Goal: Information Seeking & Learning: Learn about a topic

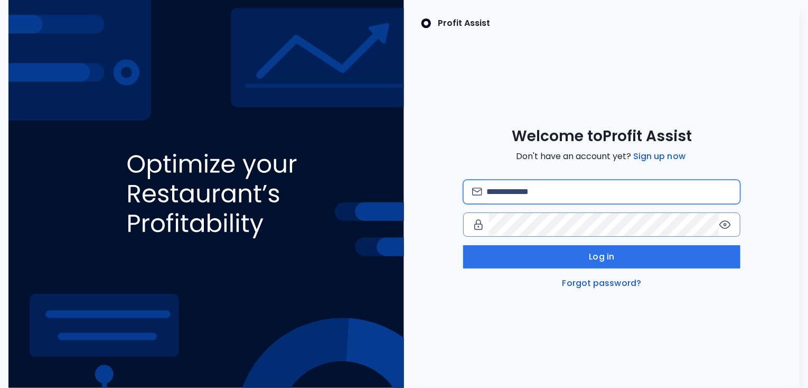
click at [520, 193] on input "email" at bounding box center [608, 191] width 245 height 23
type input "**********"
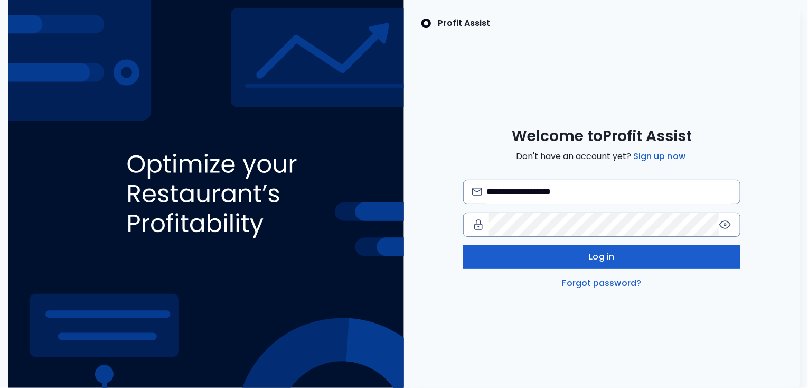
click at [594, 259] on span "Log in" at bounding box center [601, 256] width 25 height 13
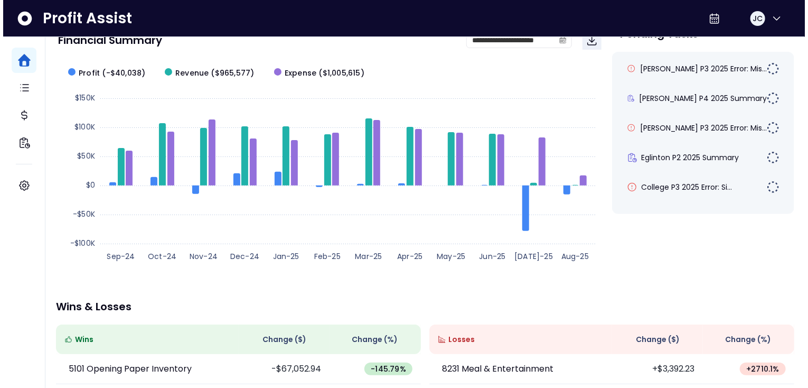
scroll to position [82, 0]
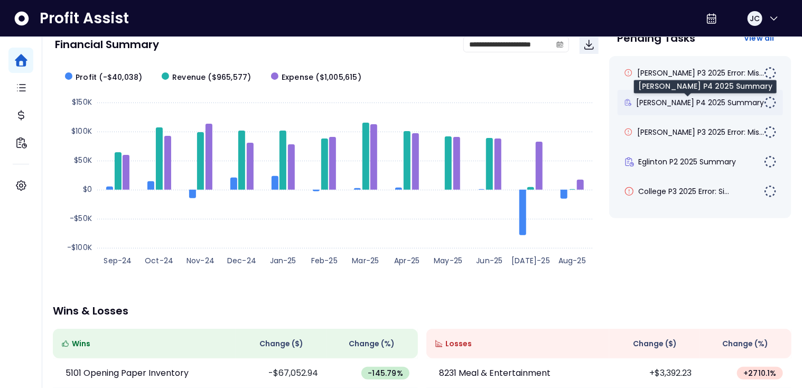
click at [669, 101] on span "Duncan P4 2025 Summary" at bounding box center [700, 102] width 128 height 11
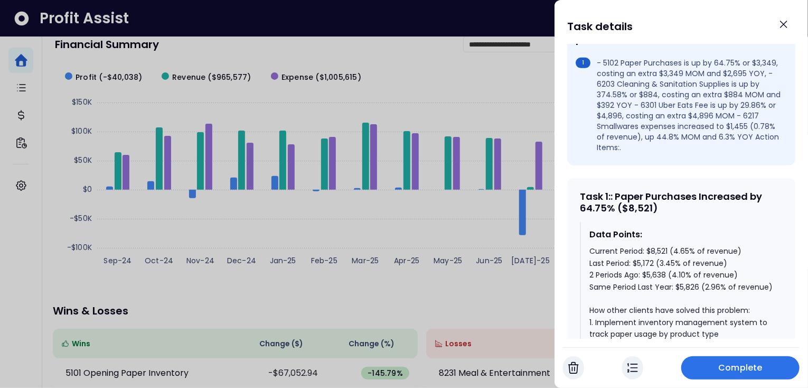
scroll to position [370, 0]
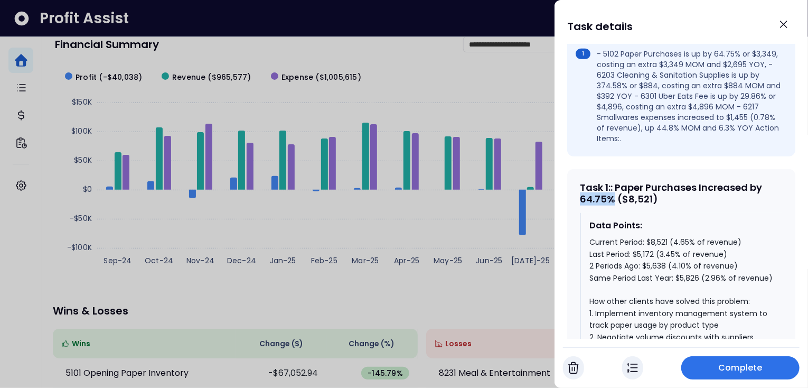
drag, startPoint x: 615, startPoint y: 183, endPoint x: 578, endPoint y: 183, distance: 37.0
click at [578, 183] on div "Task 1 : : Paper Purchases Increased by 64.75% ($8,521) Data Points: Current Pe…" at bounding box center [681, 375] width 228 height 412
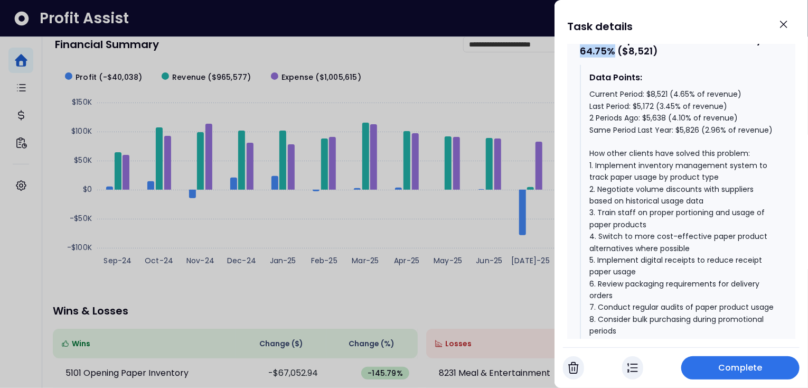
scroll to position [520, 0]
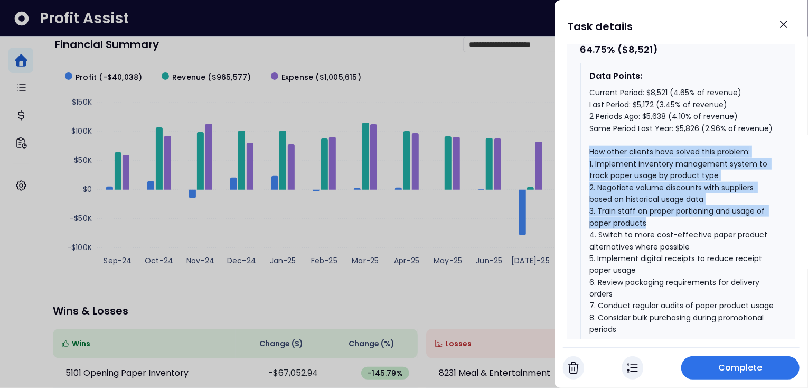
drag, startPoint x: 588, startPoint y: 141, endPoint x: 675, endPoint y: 213, distance: 112.9
click at [675, 214] on div "Data Points: Current Period: $8,521 (4.65% of revenue) Last Period: $5,172 (3.4…" at bounding box center [681, 202] width 203 height 278
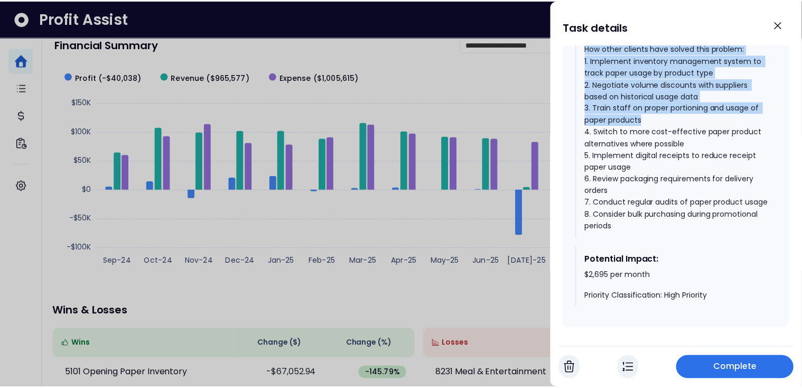
scroll to position [632, 0]
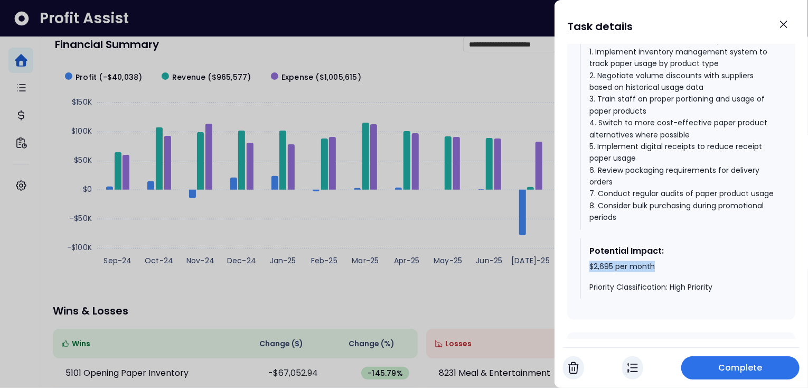
drag, startPoint x: 590, startPoint y: 271, endPoint x: 664, endPoint y: 272, distance: 74.5
click at [664, 272] on div "$2,695 per month Priority Classification: High Priority" at bounding box center [681, 276] width 185 height 31
click at [779, 23] on icon "Close" at bounding box center [783, 24] width 13 height 13
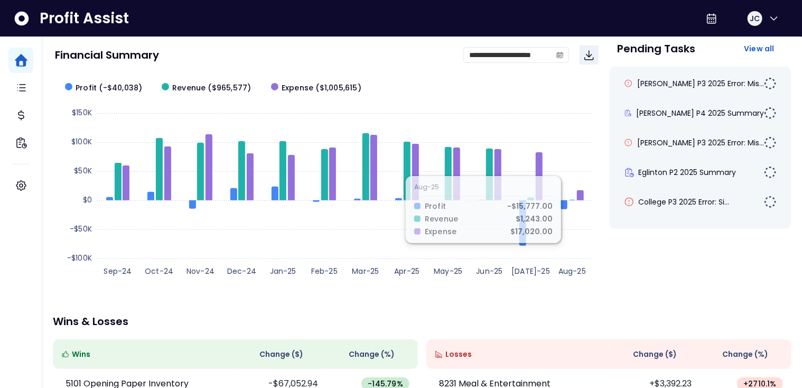
scroll to position [22, 0]
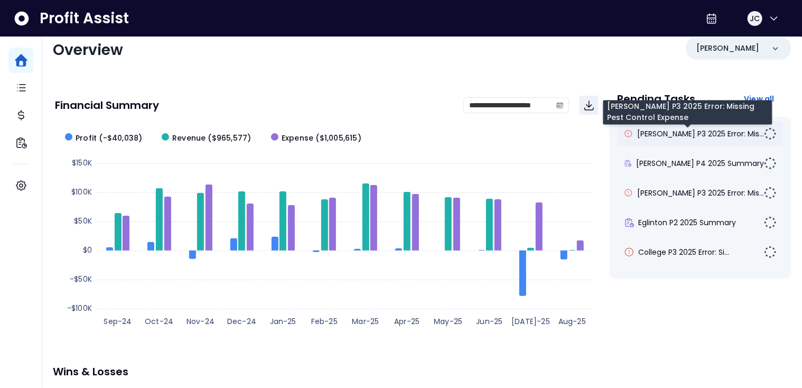
click at [692, 135] on span "Duncan P3 2025 Error: Mis..." at bounding box center [700, 133] width 127 height 11
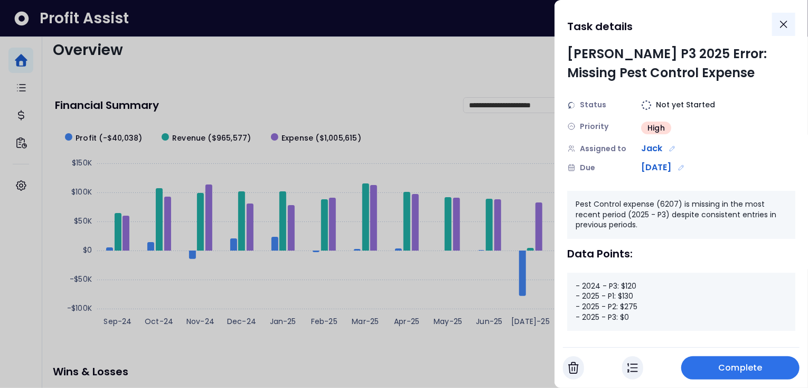
click at [782, 28] on icon "Close" at bounding box center [783, 24] width 13 height 13
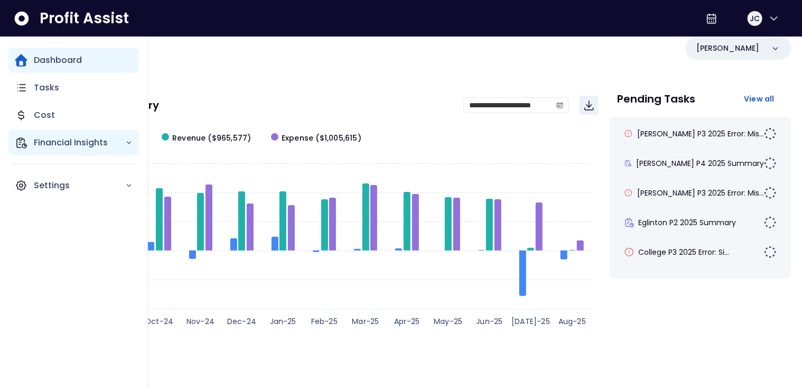
click at [55, 137] on p "Financial Insights" at bounding box center [79, 142] width 91 height 13
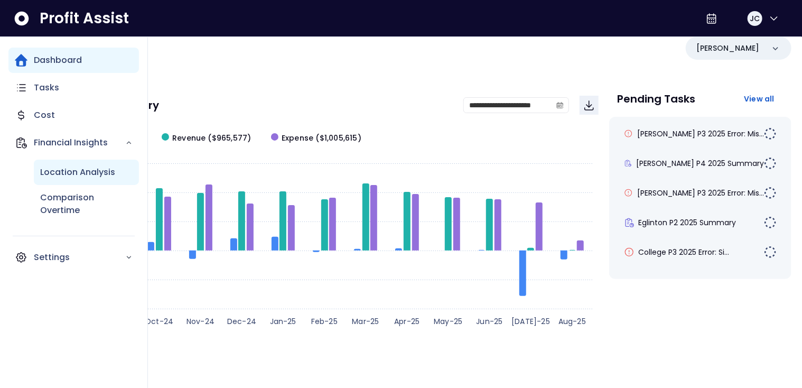
click at [71, 173] on p "Location Analysis" at bounding box center [77, 172] width 75 height 13
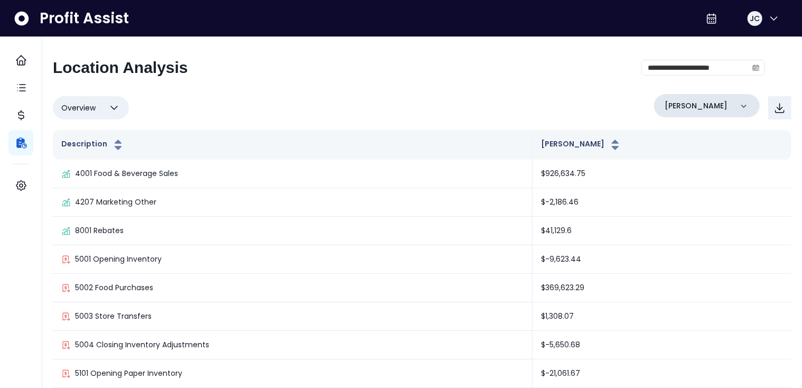
click at [700, 104] on div "Danforth" at bounding box center [707, 105] width 106 height 23
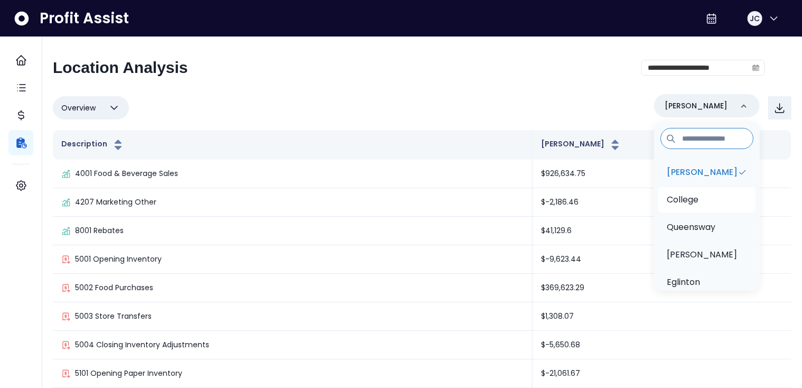
click at [693, 198] on p "College" at bounding box center [682, 199] width 32 height 13
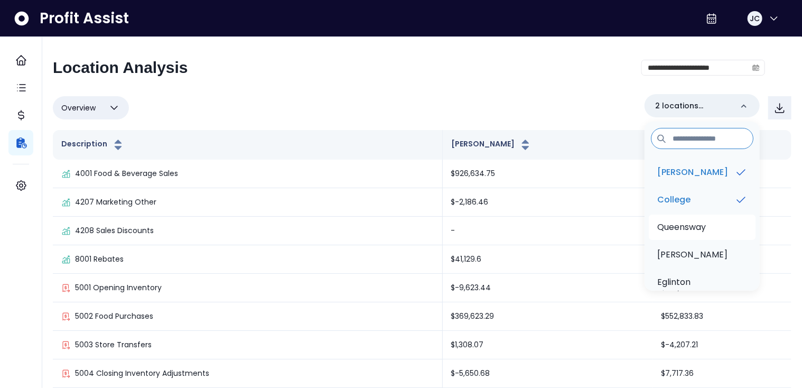
click at [692, 232] on p "Queensway" at bounding box center [681, 227] width 49 height 13
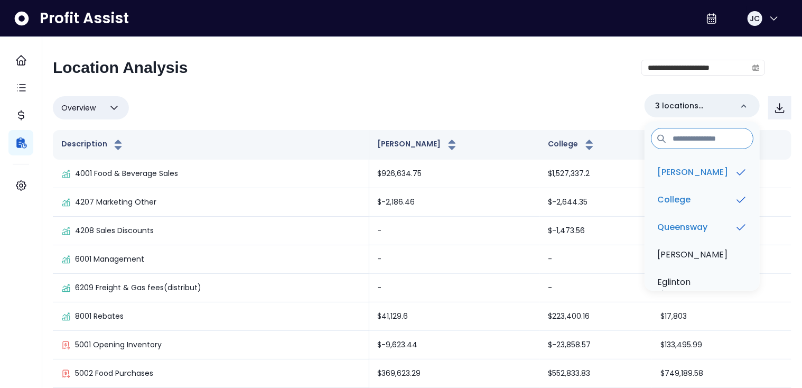
click at [351, 81] on div "**********" at bounding box center [409, 71] width 712 height 27
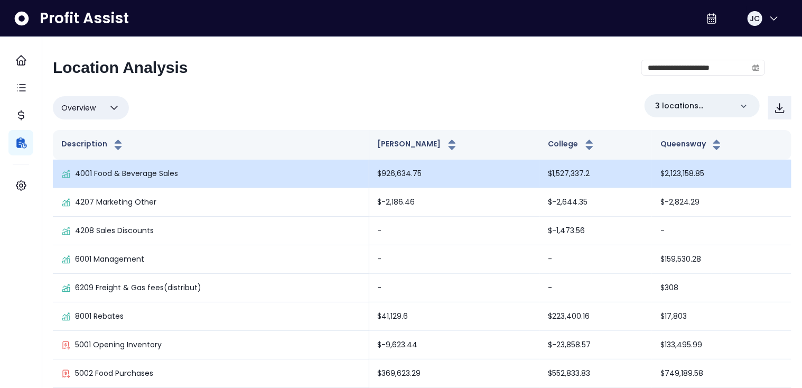
click at [118, 174] on p "4001 Food & Beverage Sales" at bounding box center [126, 173] width 103 height 11
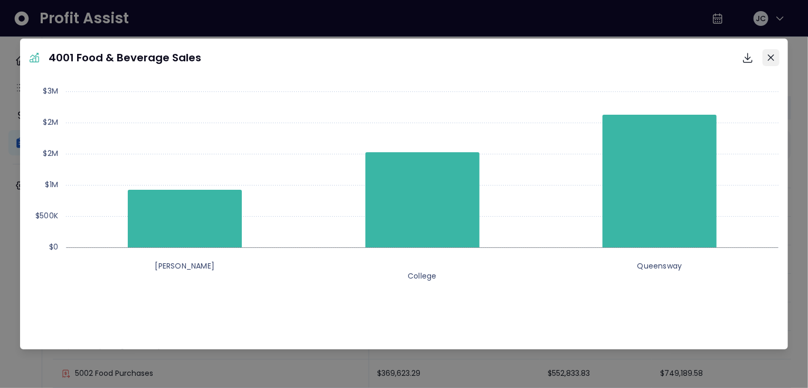
click at [770, 58] on icon "Close" at bounding box center [771, 57] width 6 height 6
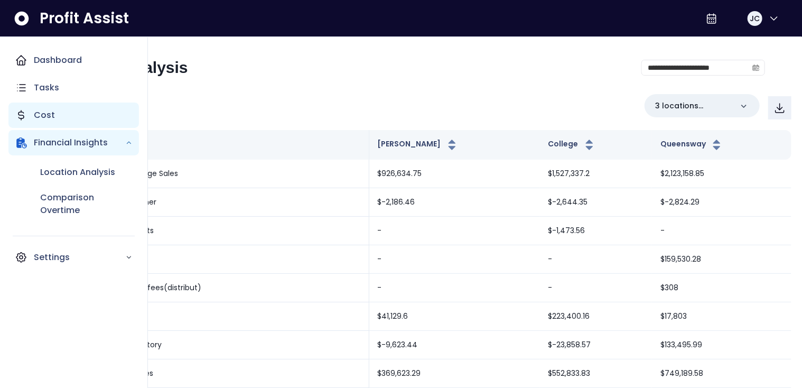
click at [36, 116] on p "Cost" at bounding box center [44, 115] width 21 height 13
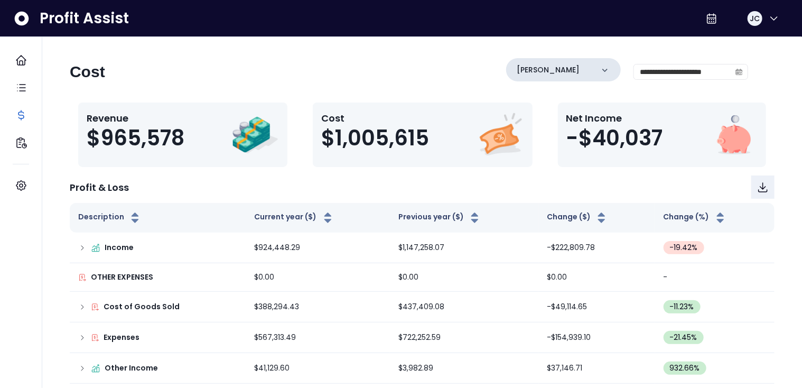
click at [574, 69] on div "Danforth" at bounding box center [563, 69] width 115 height 23
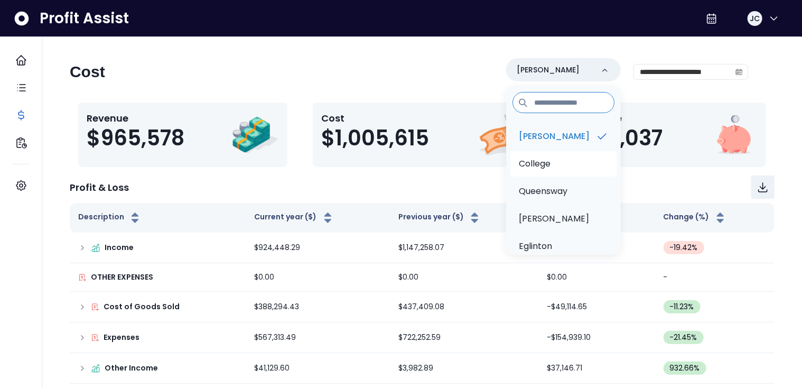
click at [553, 161] on li "College" at bounding box center [563, 163] width 106 height 25
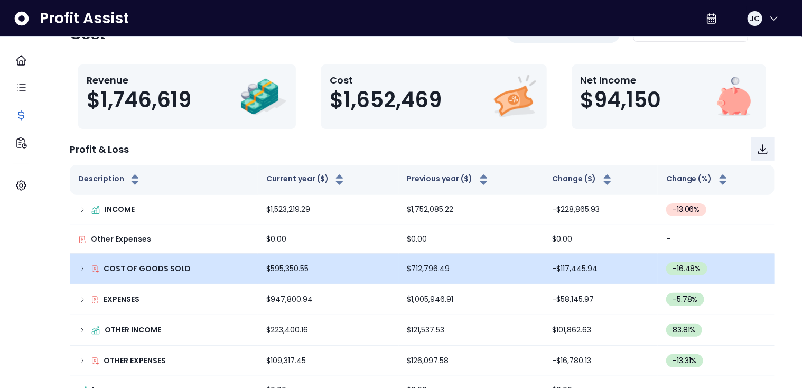
scroll to position [45, 0]
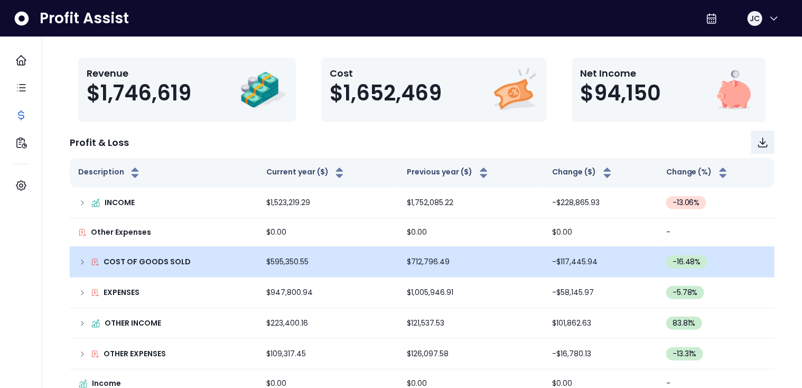
click at [84, 266] on div "COST OF GOODS SOLD" at bounding box center [163, 261] width 171 height 11
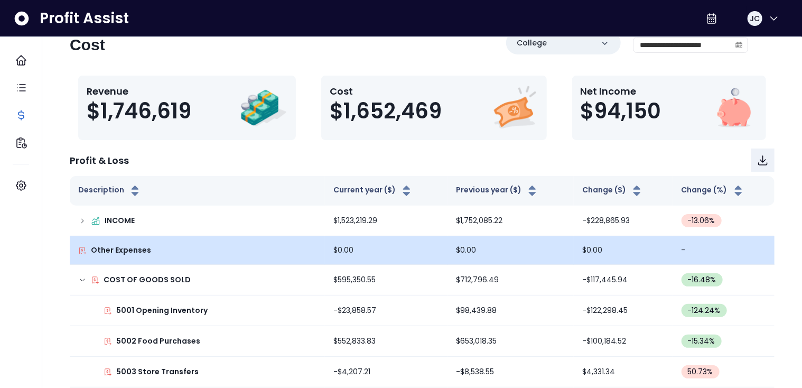
scroll to position [17, 0]
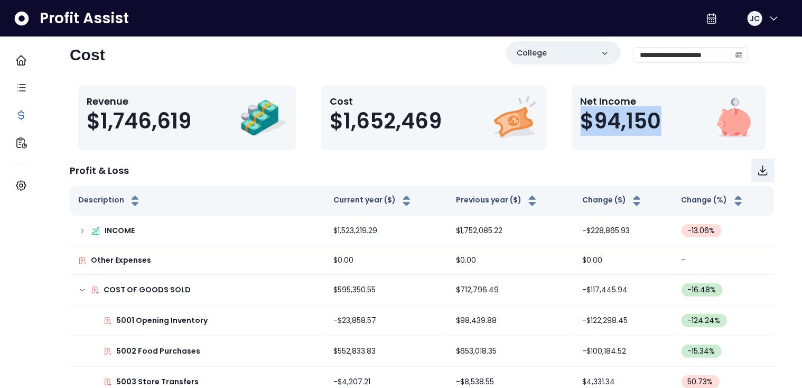
drag, startPoint x: 581, startPoint y: 121, endPoint x: 663, endPoint y: 119, distance: 81.9
click at [662, 119] on div "Net Income $94,150" at bounding box center [624, 118] width 89 height 48
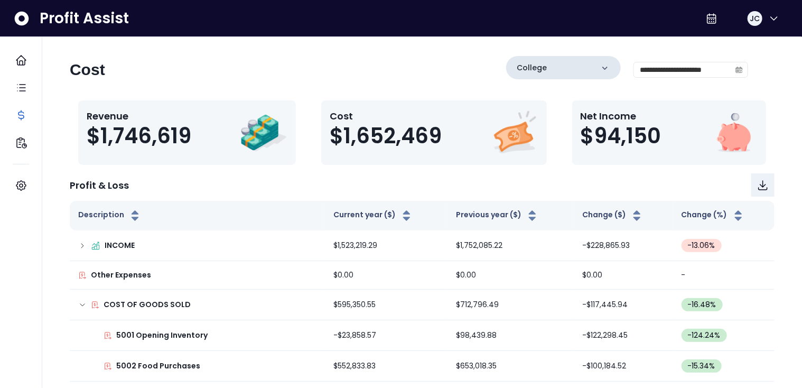
click at [570, 72] on div "College" at bounding box center [563, 67] width 115 height 23
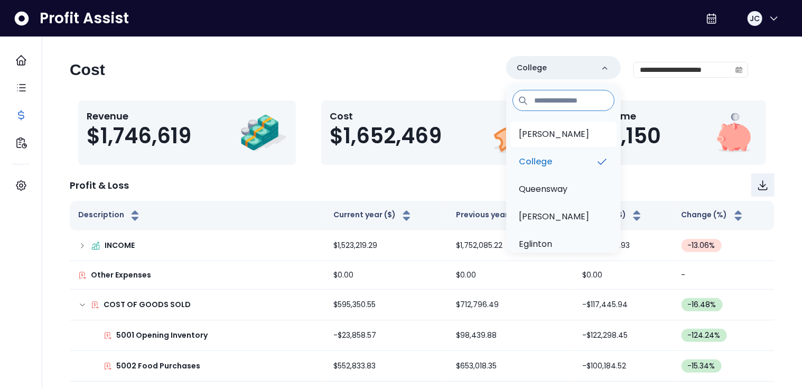
click at [560, 132] on li "Danforth" at bounding box center [563, 133] width 106 height 25
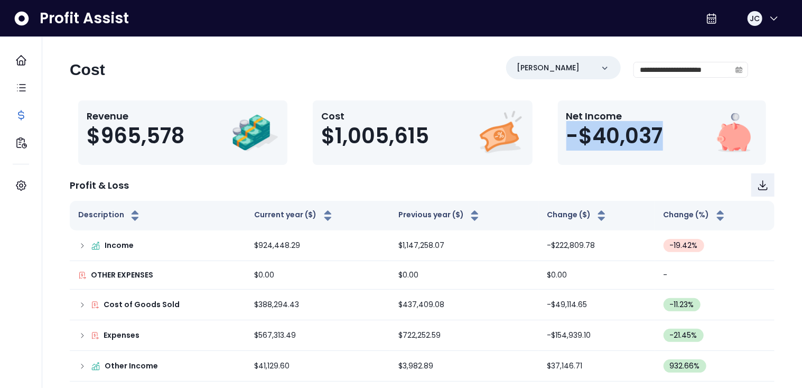
drag, startPoint x: 567, startPoint y: 136, endPoint x: 670, endPoint y: 130, distance: 103.1
click at [670, 130] on div "Net Income -$40,037" at bounding box center [618, 133] width 105 height 48
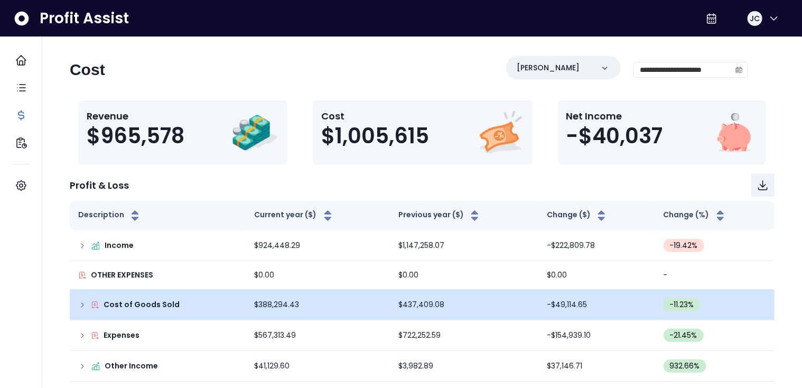
click at [81, 308] on div "Cost of Goods Sold" at bounding box center [157, 304] width 159 height 11
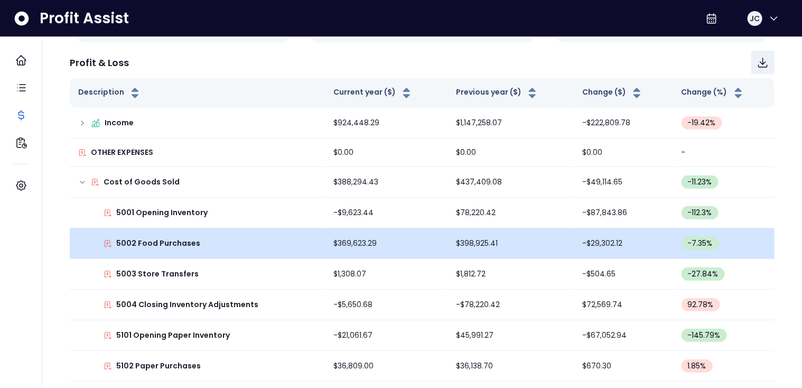
scroll to position [129, 0]
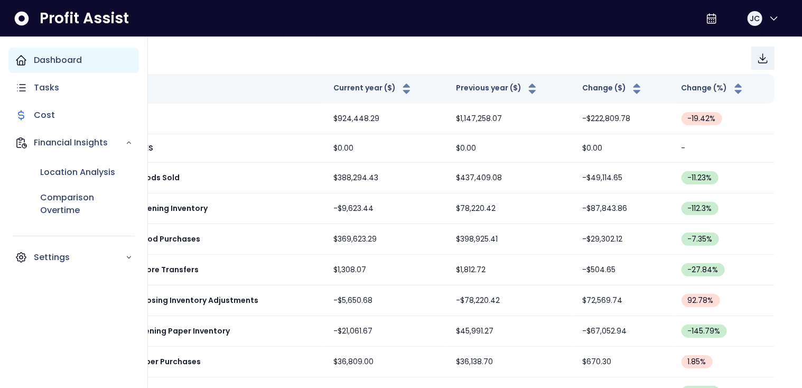
click at [52, 67] on div "Dashboard" at bounding box center [73, 60] width 130 height 25
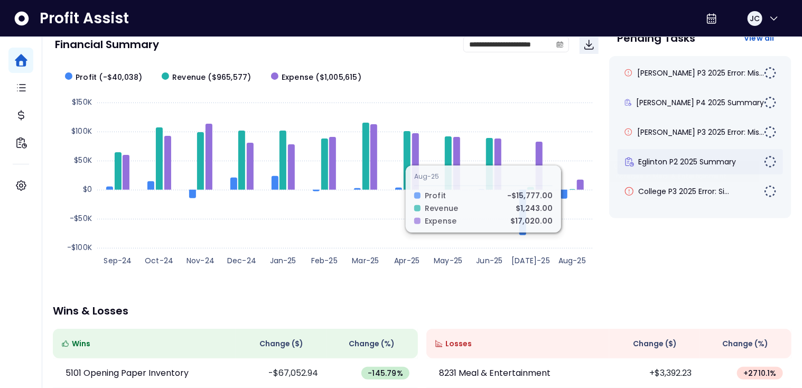
scroll to position [80, 0]
